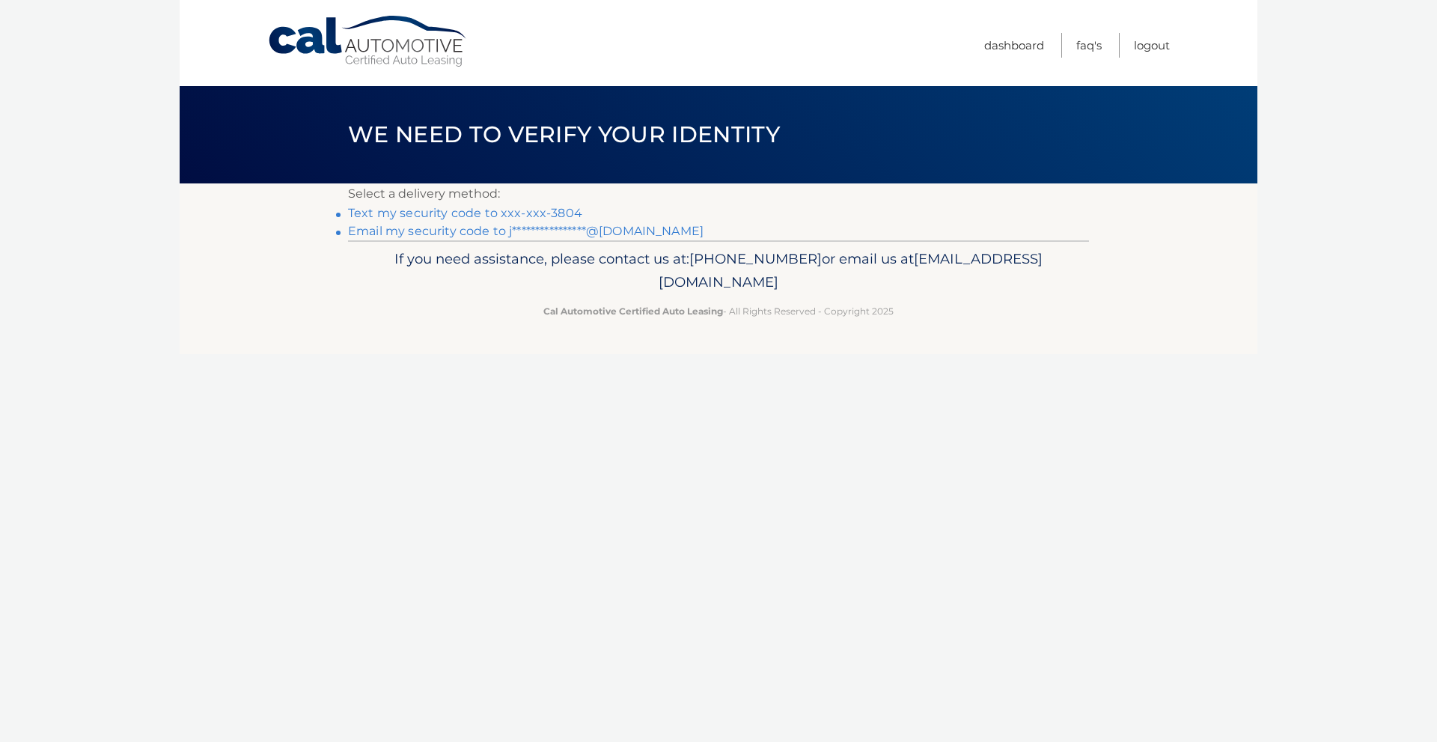
click at [478, 216] on link "Text my security code to xxx-xxx-3804" at bounding box center [465, 213] width 234 height 14
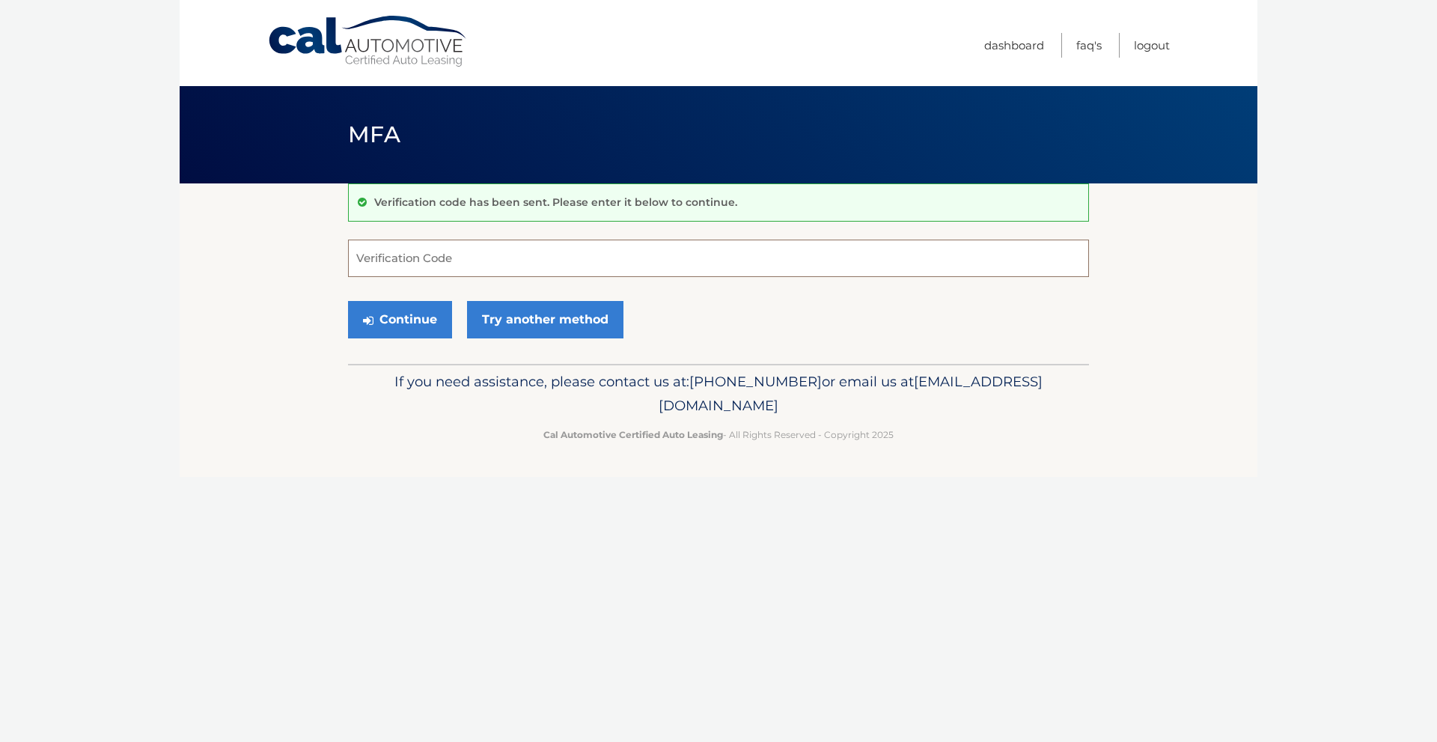
click at [549, 250] on input "Verification Code" at bounding box center [718, 258] width 741 height 37
type input "143729"
click at [348, 301] on button "Continue" at bounding box center [400, 319] width 104 height 37
click at [427, 329] on button "Continue" at bounding box center [400, 319] width 104 height 37
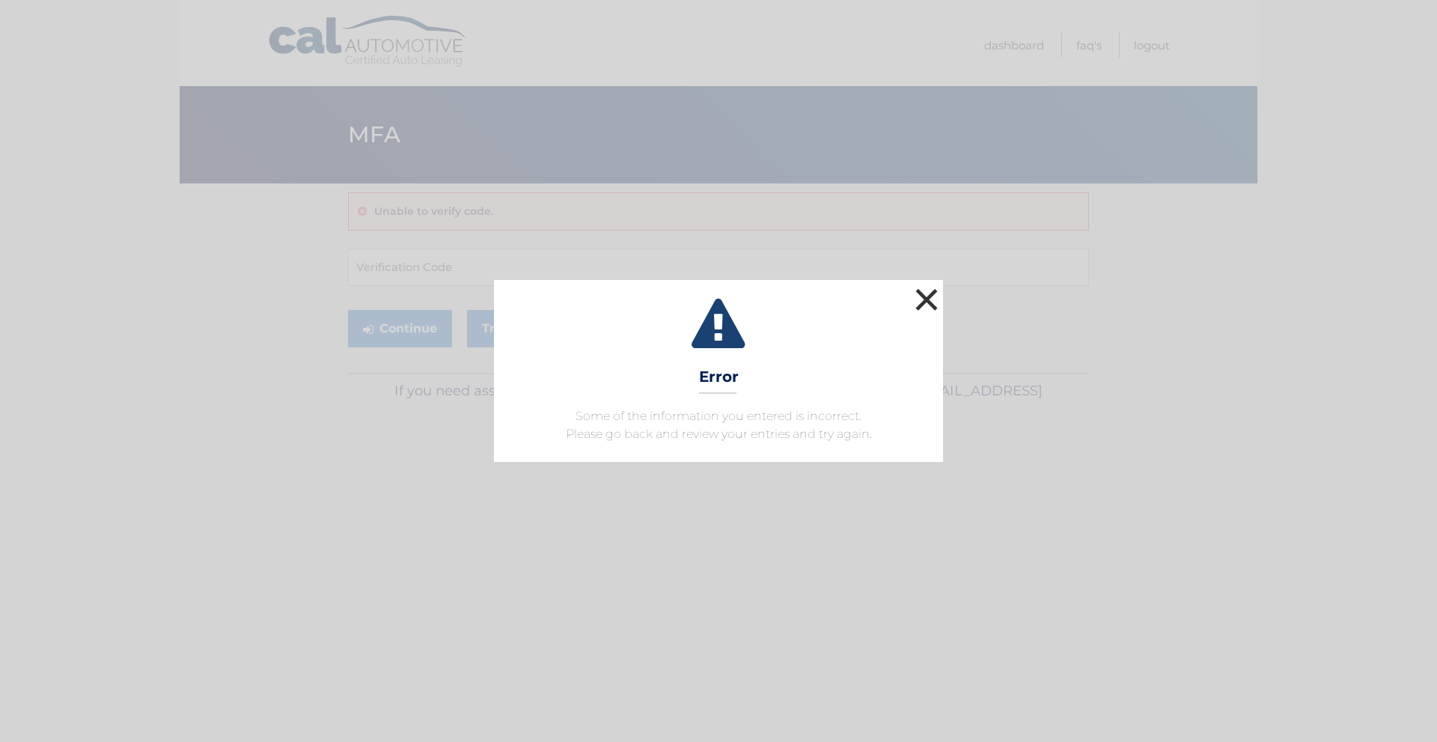
click at [925, 294] on button "×" at bounding box center [927, 299] width 30 height 30
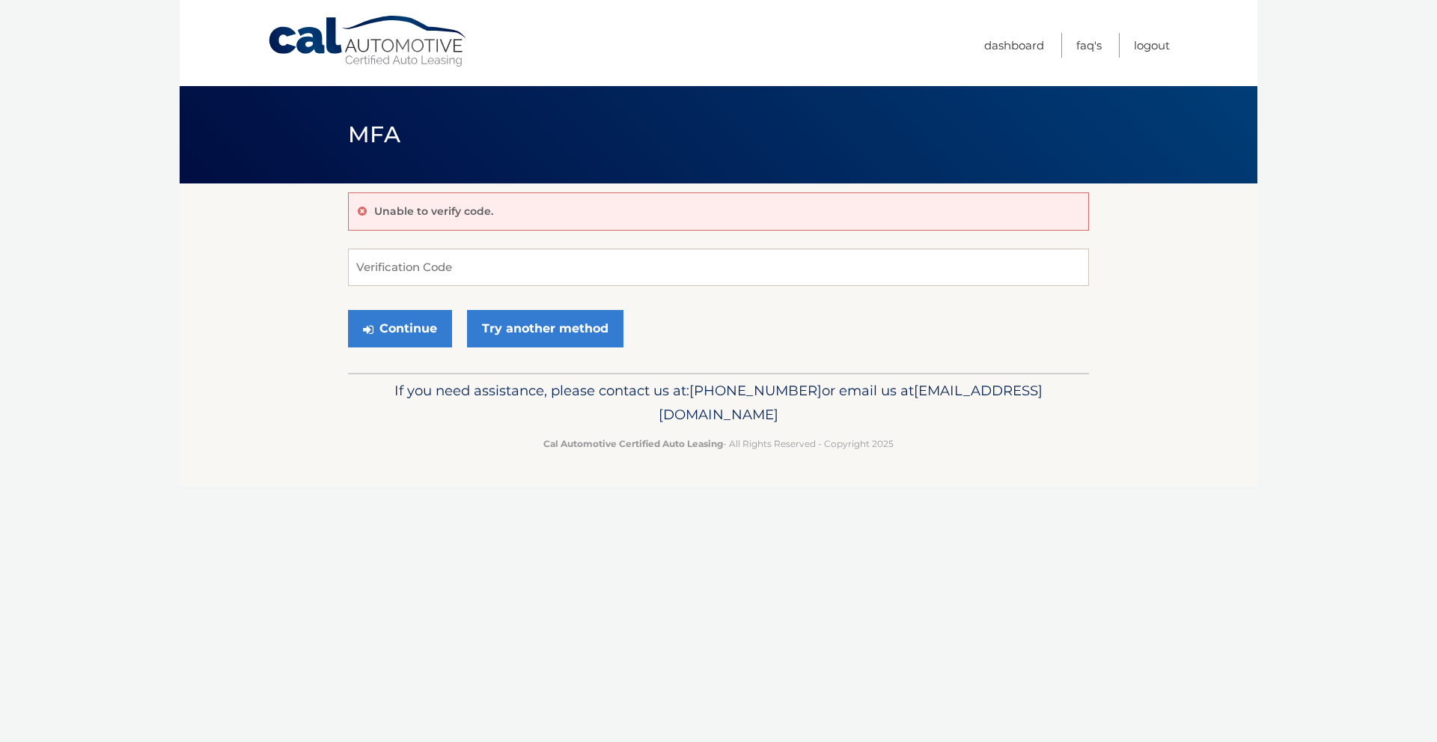
click at [407, 55] on link "Cal Automotive" at bounding box center [368, 41] width 202 height 53
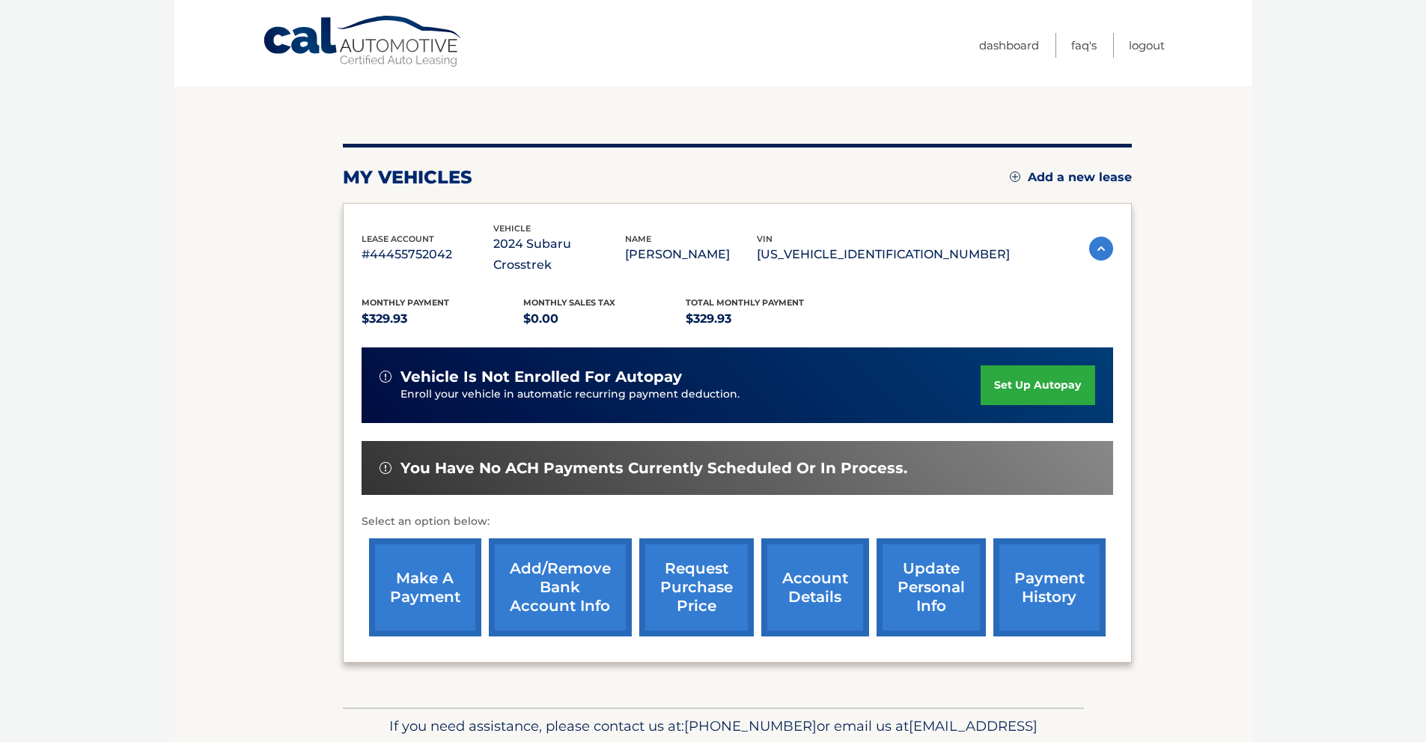
scroll to position [150, 0]
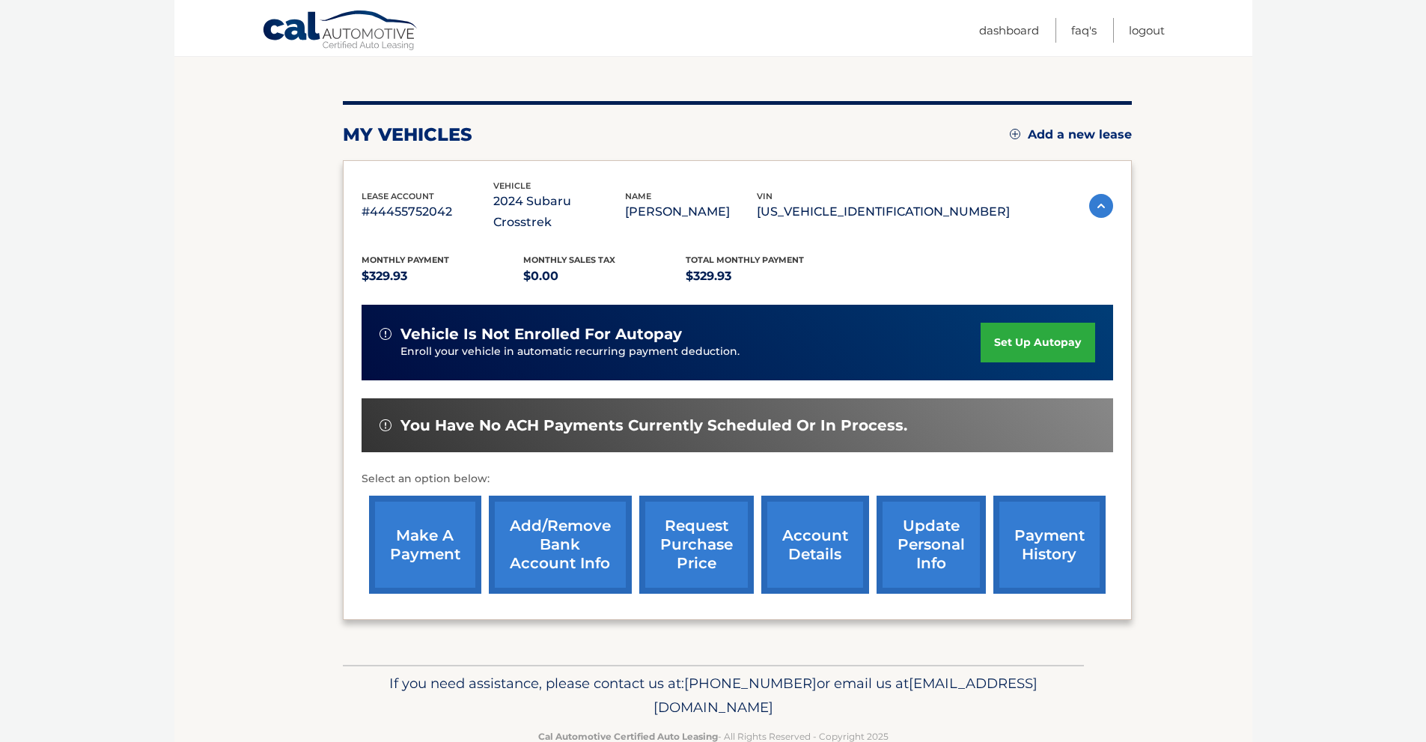
click at [439, 529] on link "make a payment" at bounding box center [425, 545] width 112 height 98
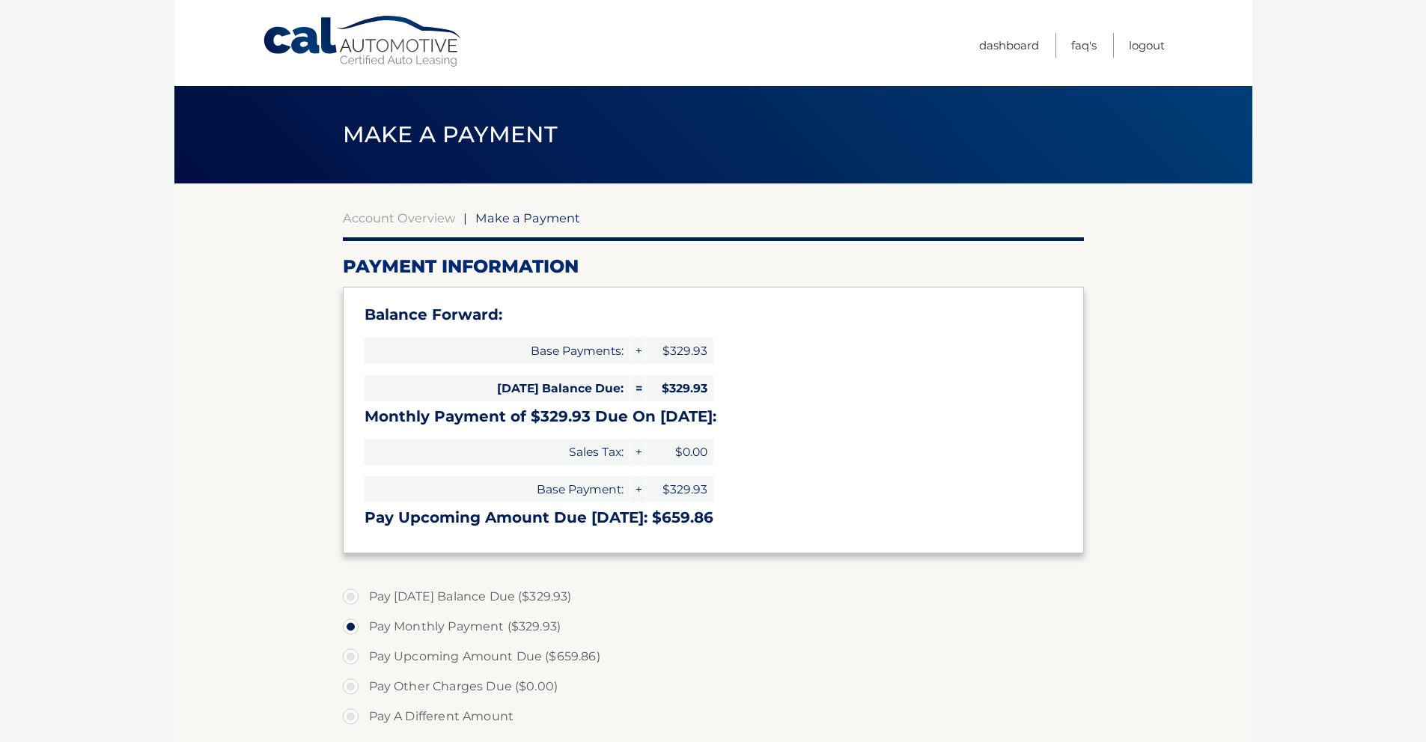
select select "OGU3YzI4MmUtMDAxMy00ODlhLWE4NjUtMjhlOGE3YTkzNjZk"
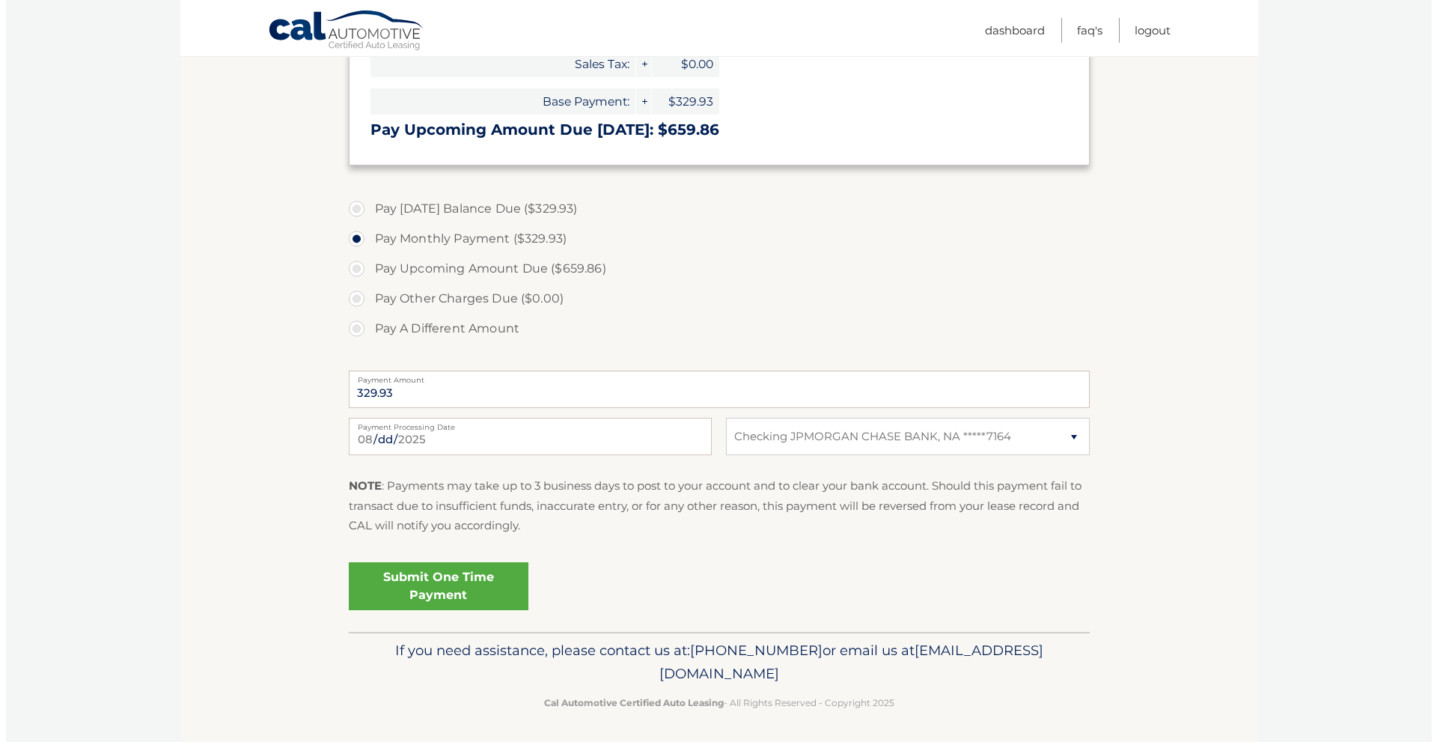
scroll to position [392, 0]
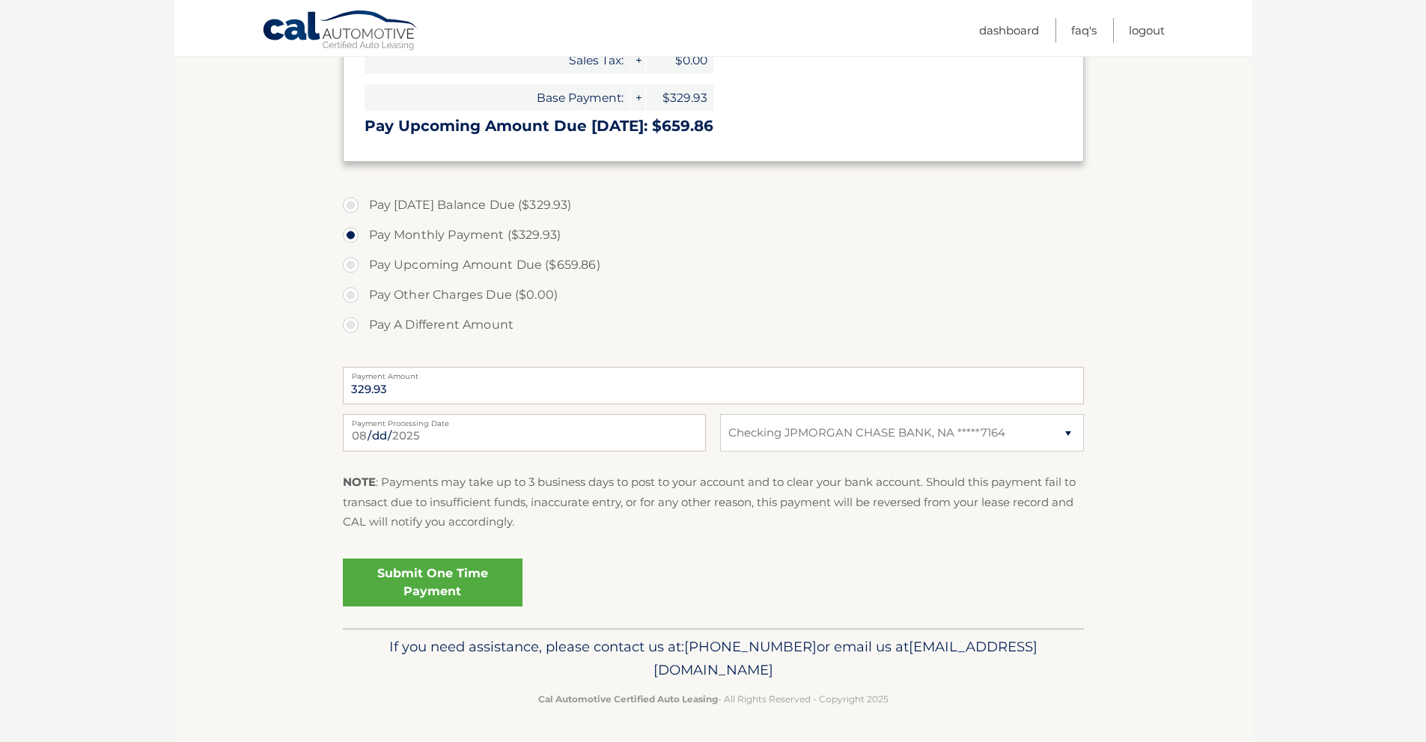
click at [439, 579] on link "Submit One Time Payment" at bounding box center [433, 582] width 180 height 48
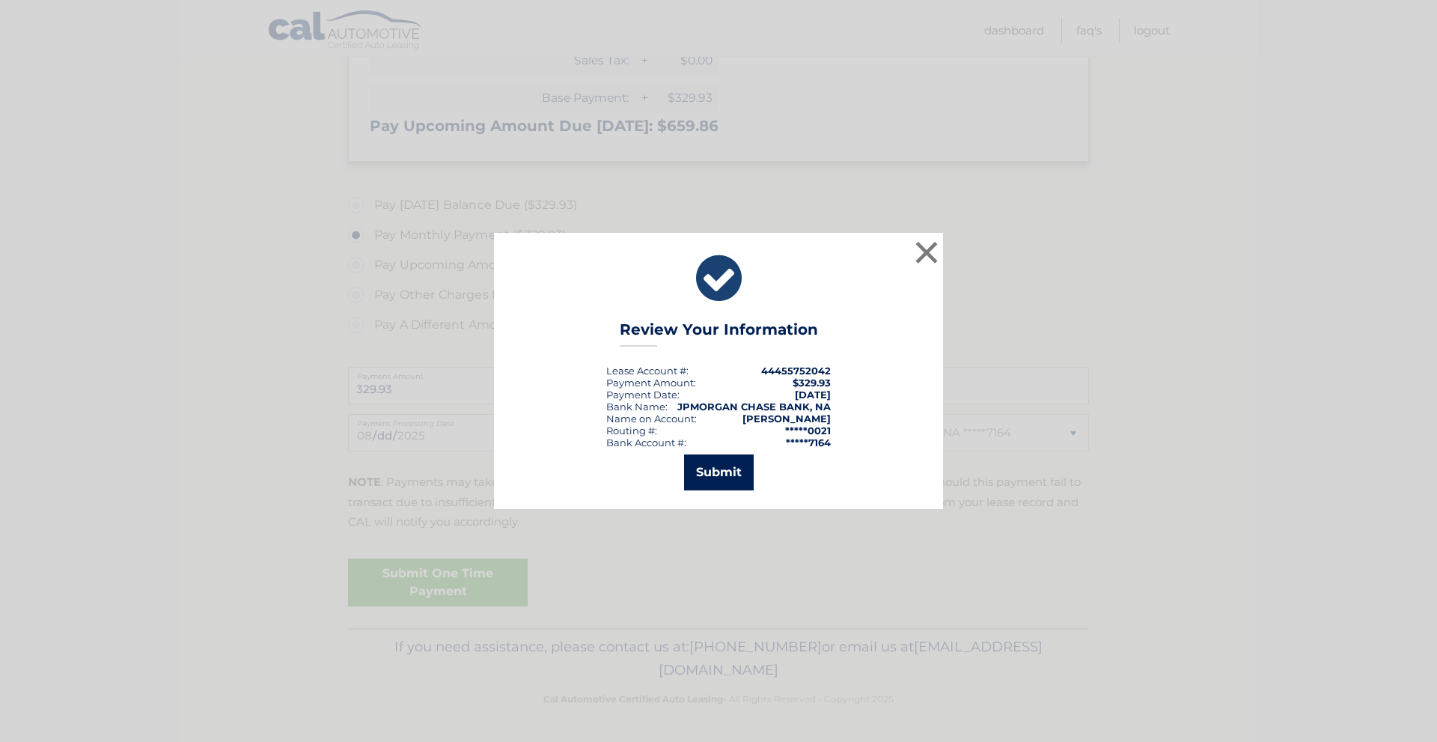
click at [704, 466] on button "Submit" at bounding box center [719, 472] width 70 height 36
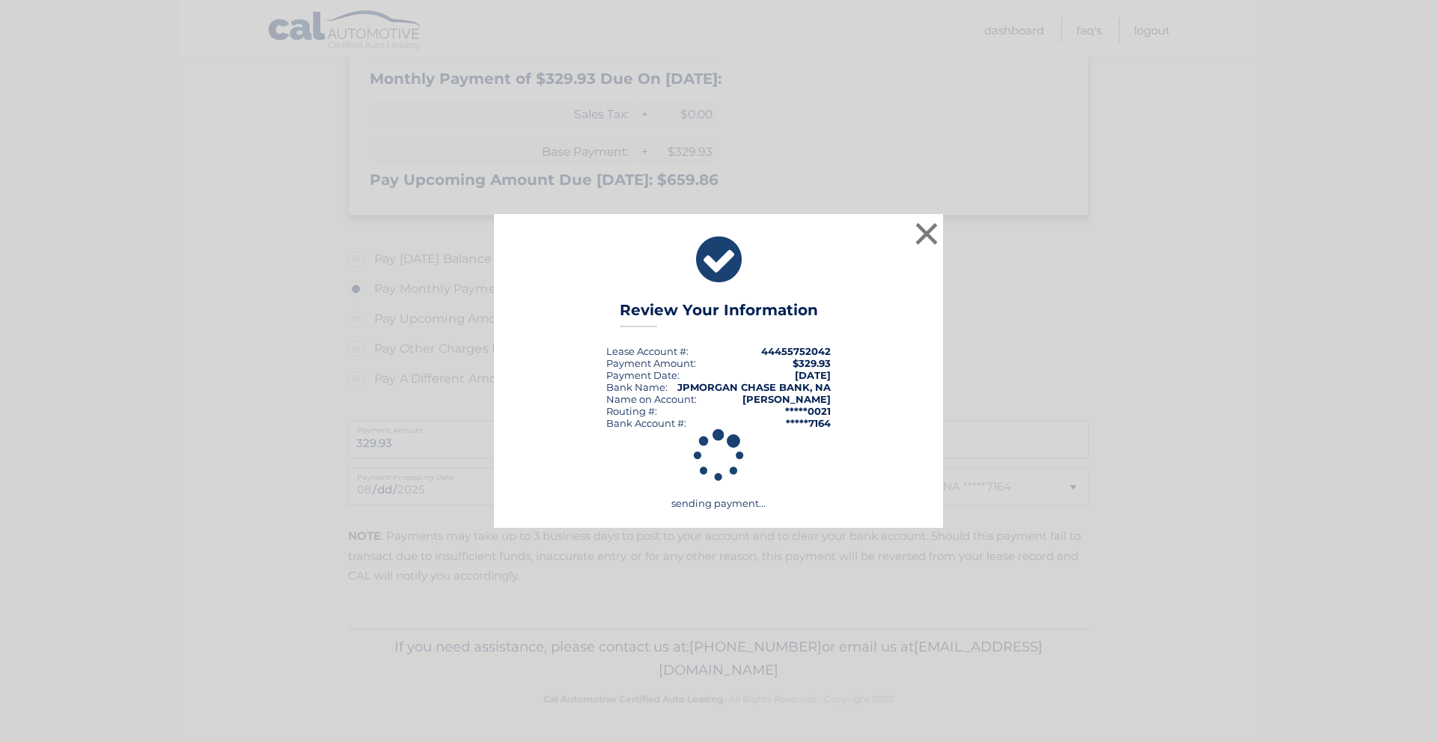
scroll to position [338, 0]
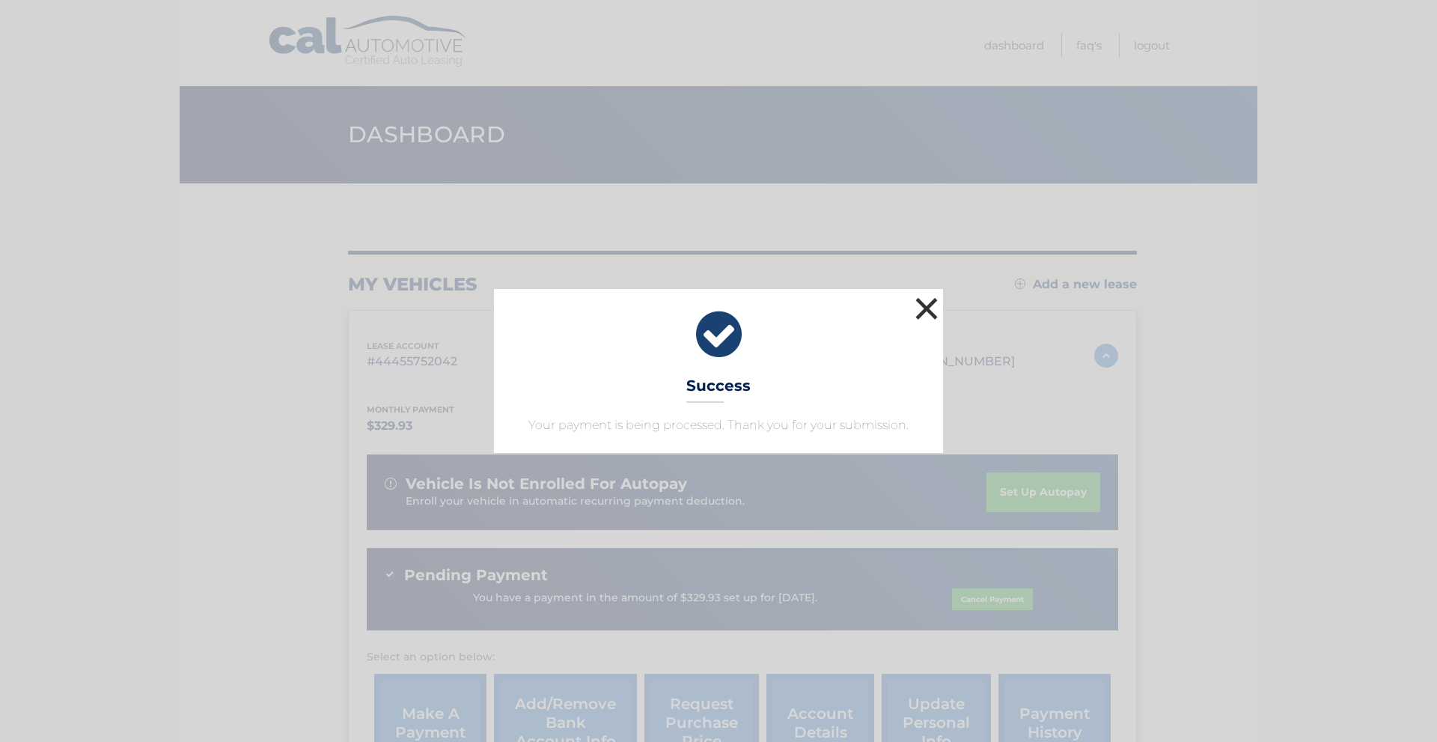
click at [926, 297] on button "×" at bounding box center [927, 308] width 30 height 30
